Goal: Task Accomplishment & Management: Manage account settings

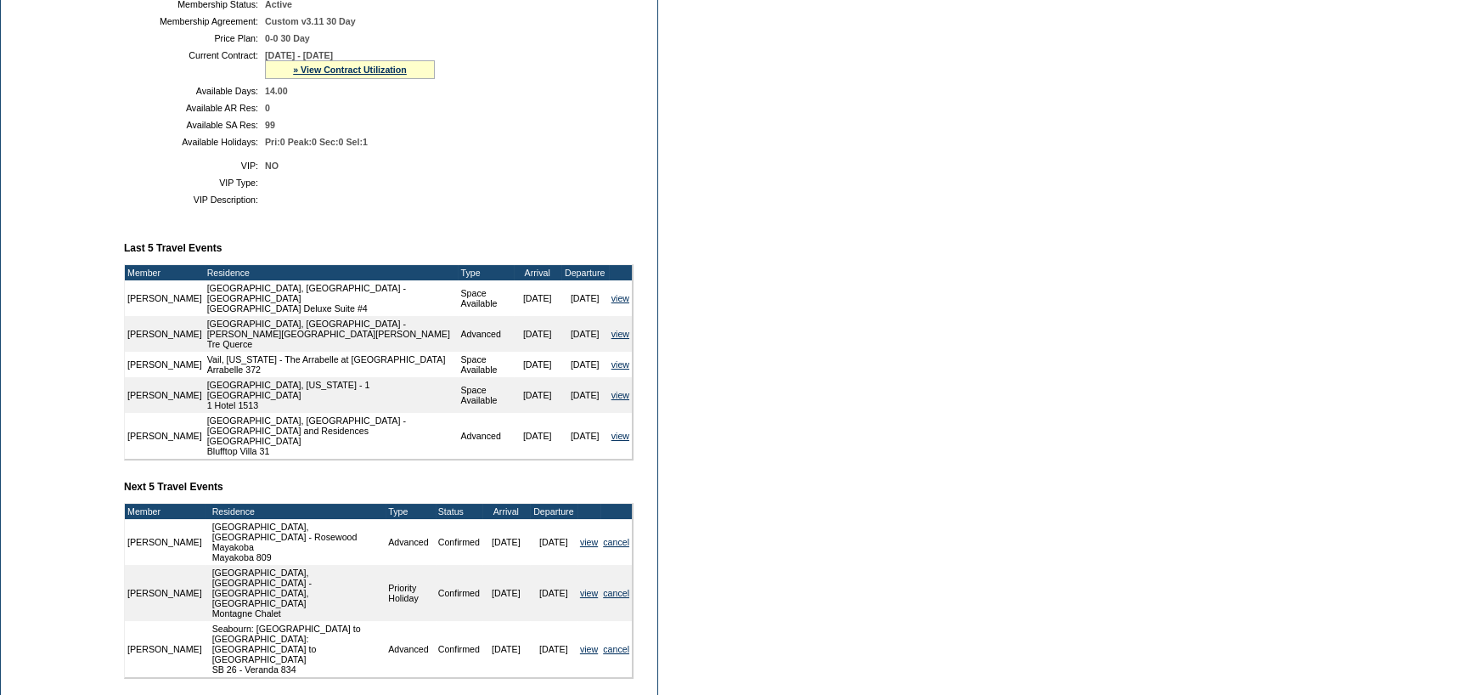
scroll to position [340, 0]
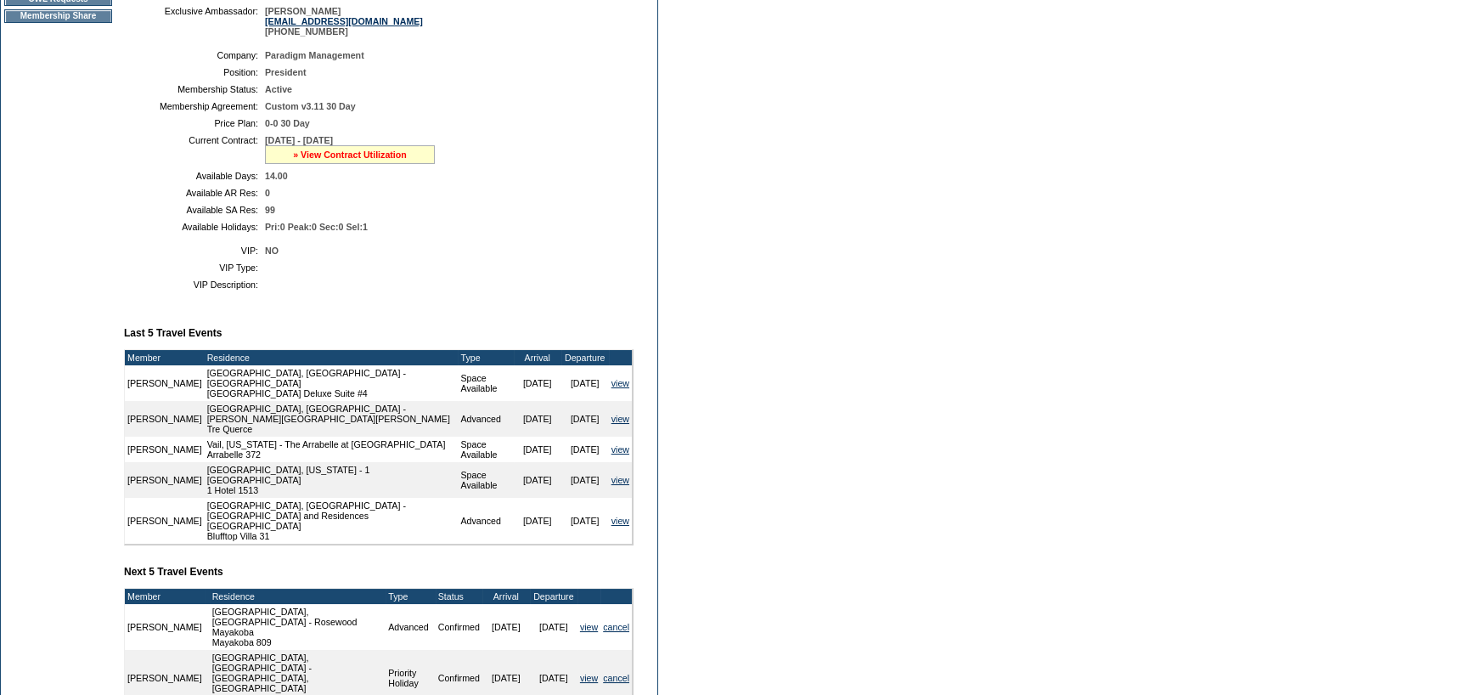
click at [381, 160] on link "» View Contract Utilization" at bounding box center [350, 154] width 114 height 10
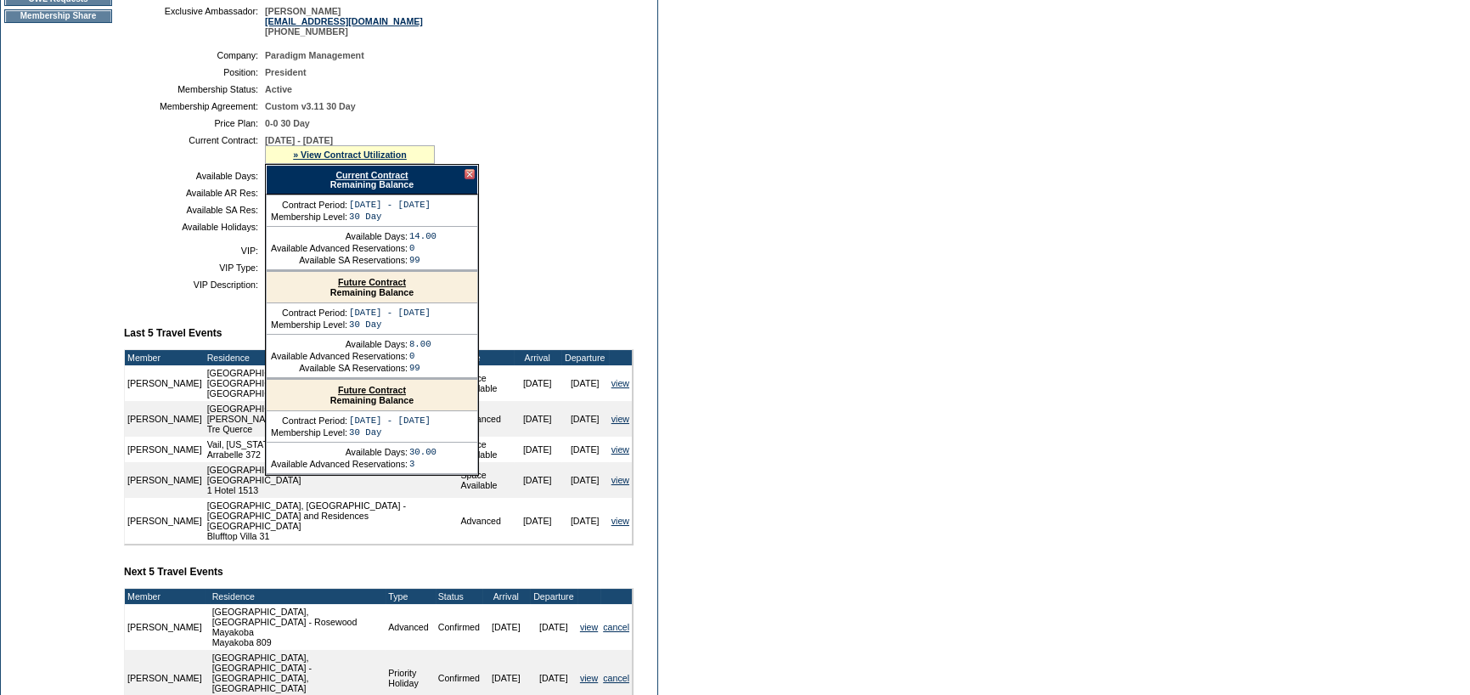
click at [373, 178] on link "Current Contract" at bounding box center [371, 175] width 72 height 10
click at [144, 186] on table "Company: Paradigm Management Position: President Membership Status: Active Memb…" at bounding box center [379, 140] width 510 height 195
click at [400, 287] on link "Future Contract" at bounding box center [372, 282] width 68 height 10
click at [69, 248] on td "Dashboard Personal Info Business Info Address Info Web Access Notes Current Res…" at bounding box center [58, 323] width 115 height 1001
click at [676, 288] on form "Follow Us ::" at bounding box center [735, 290] width 1470 height 1260
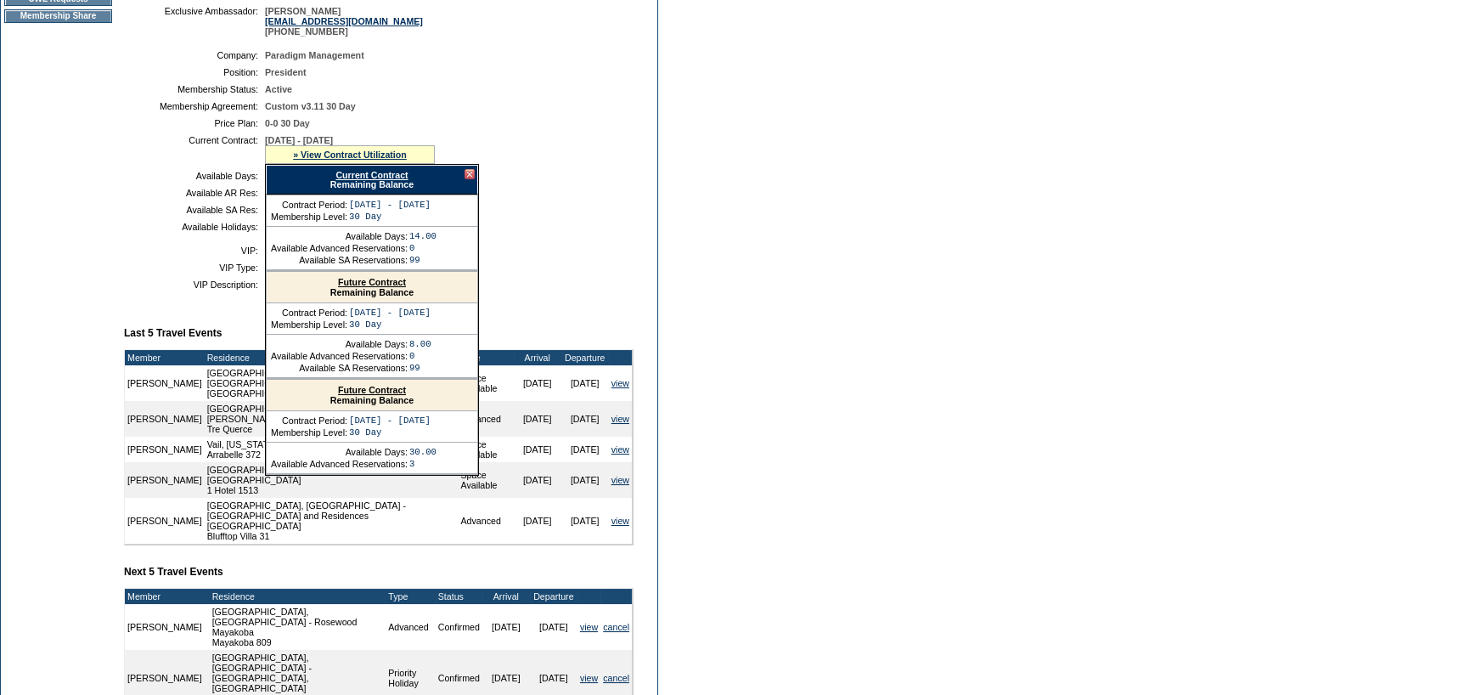
click at [895, 270] on form "Follow Us ::" at bounding box center [735, 290] width 1470 height 1260
click at [465, 179] on div at bounding box center [470, 174] width 10 height 10
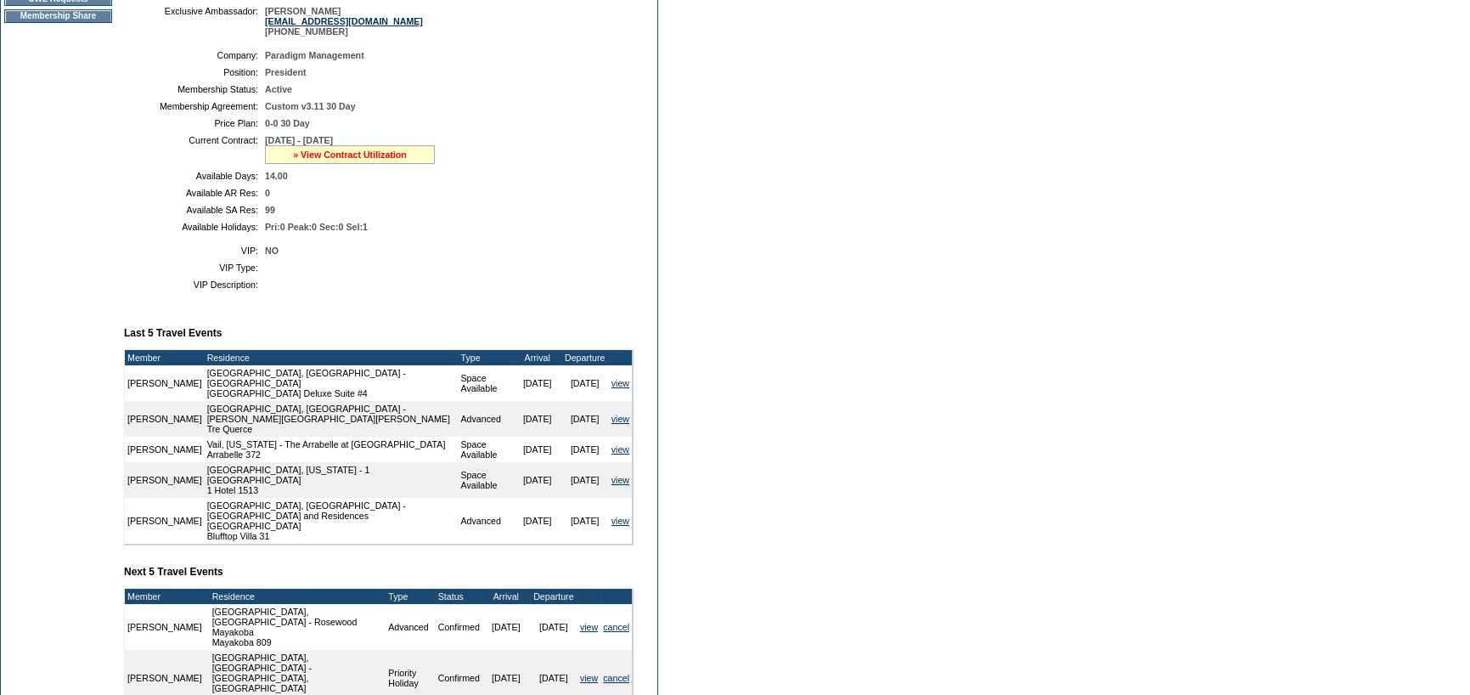
click at [332, 155] on link "» View Contract Utilization" at bounding box center [350, 154] width 114 height 10
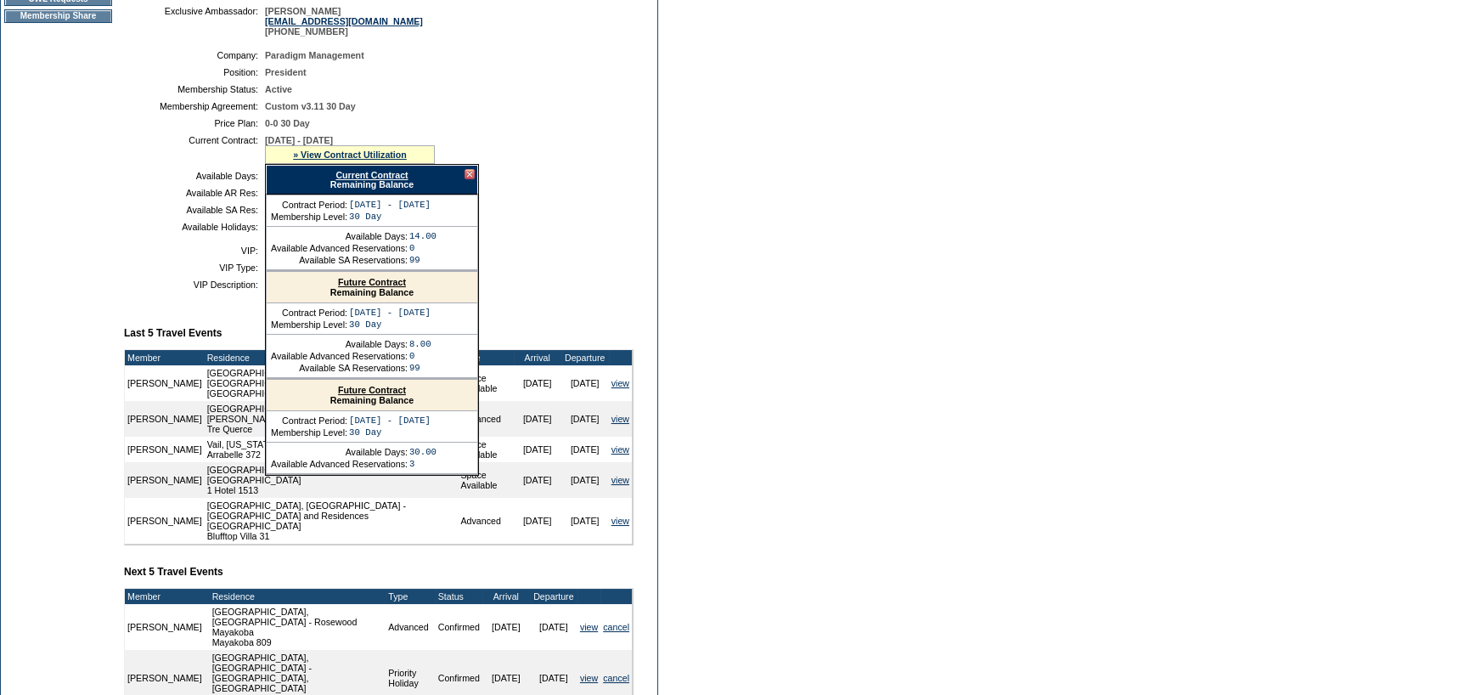
click at [342, 178] on link "Current Contract" at bounding box center [371, 175] width 72 height 10
click at [146, 236] on table "Company: Paradigm Management Position: President Membership Status: Active Memb…" at bounding box center [379, 140] width 510 height 195
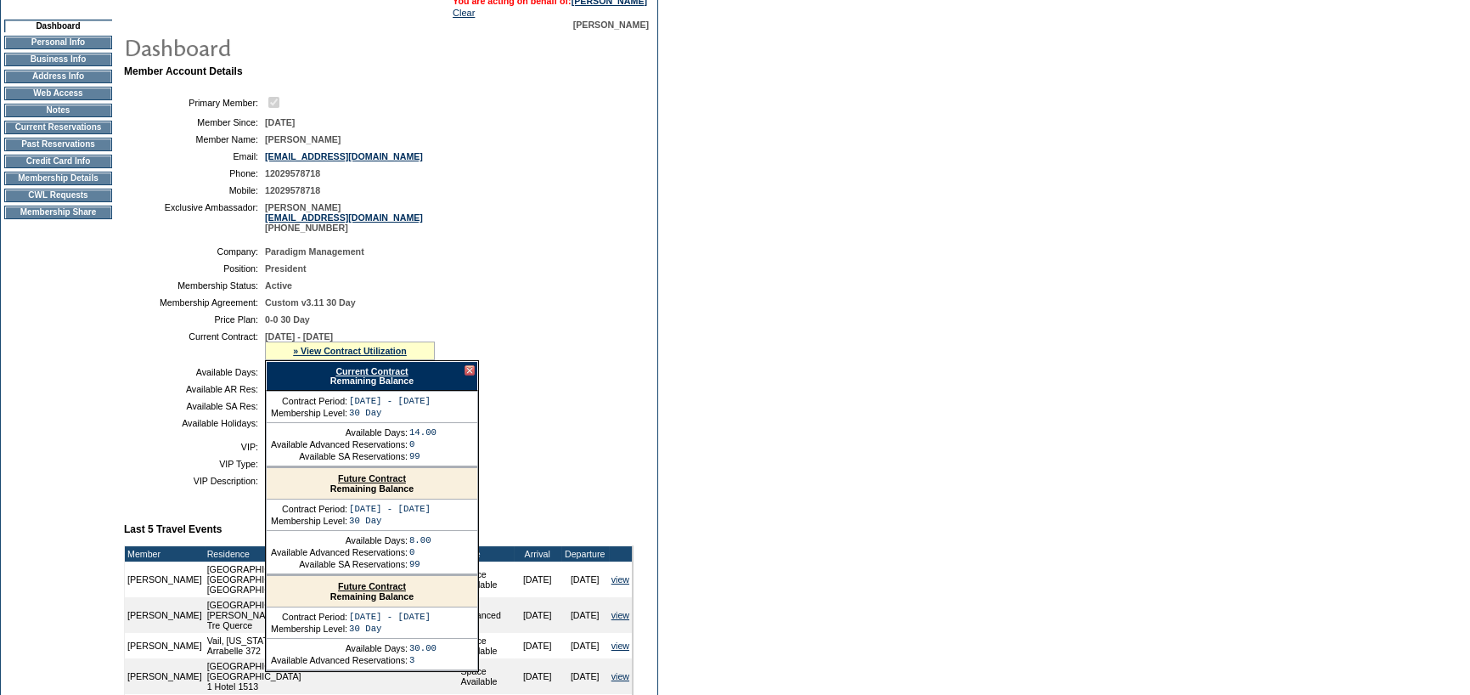
scroll to position [0, 0]
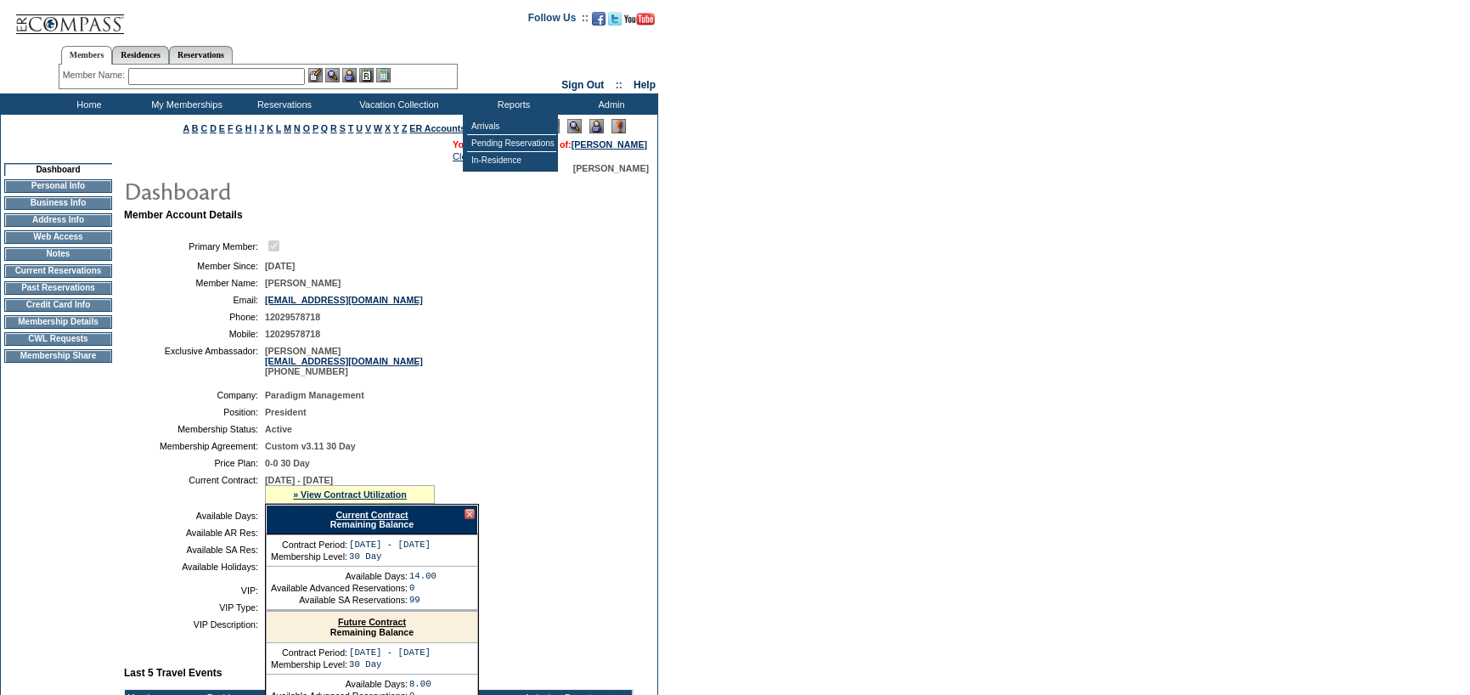
click at [177, 76] on input "text" at bounding box center [216, 76] width 177 height 17
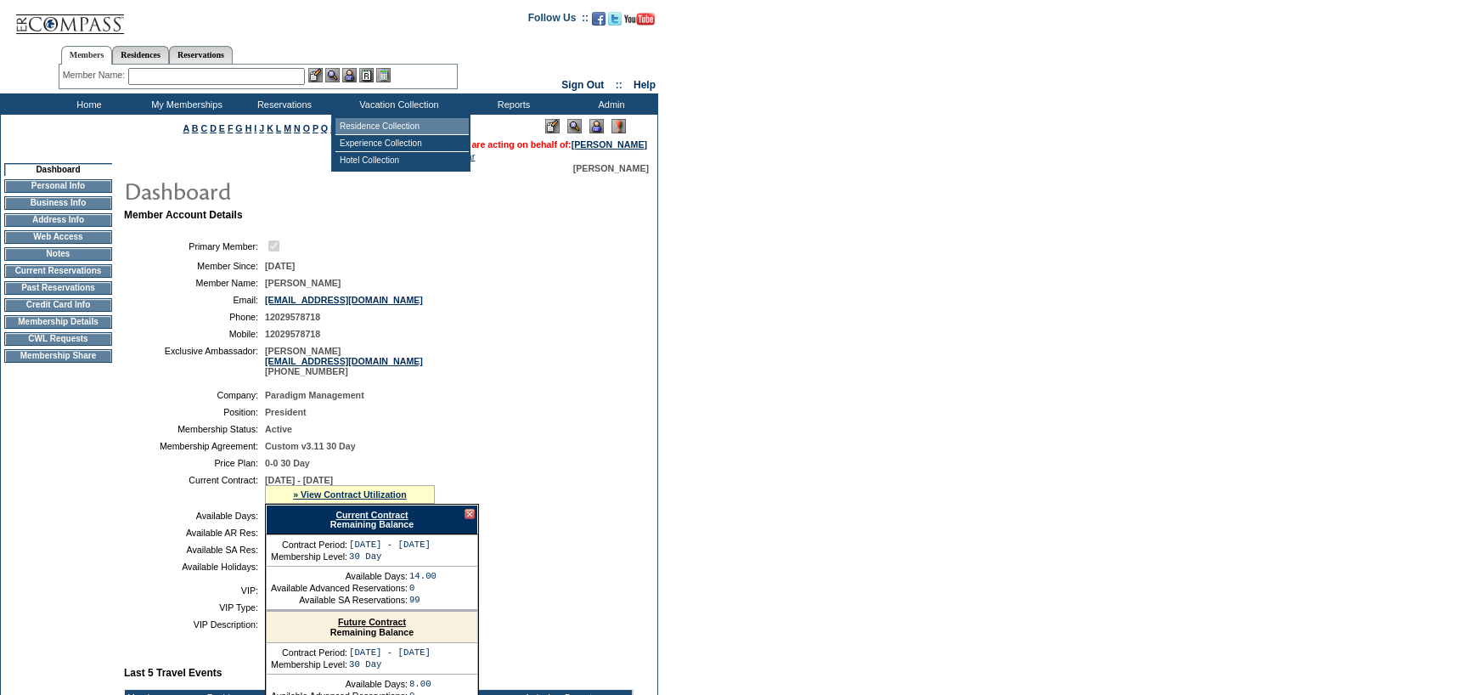
click at [374, 120] on td "Residence Collection" at bounding box center [401, 126] width 133 height 17
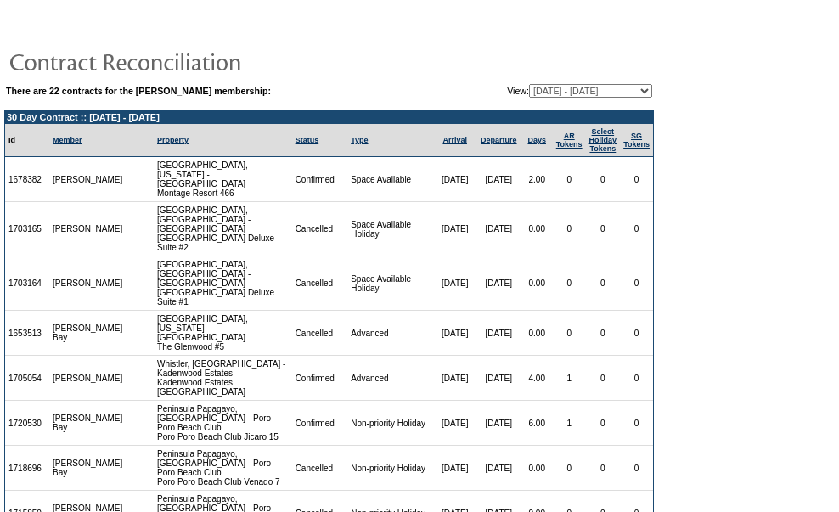
scroll to position [324, 0]
